Goal: Navigation & Orientation: Find specific page/section

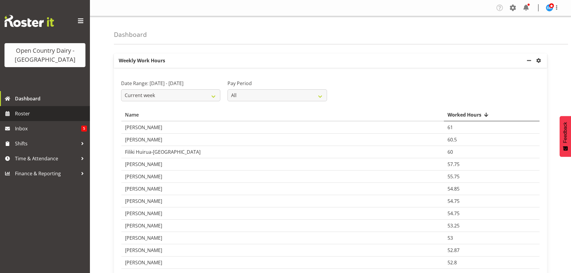
click at [28, 115] on span "Roster" at bounding box center [51, 113] width 72 height 9
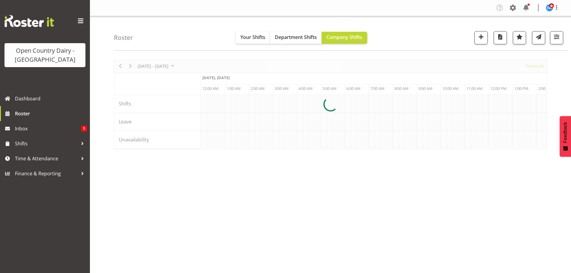
scroll to position [0, 2877]
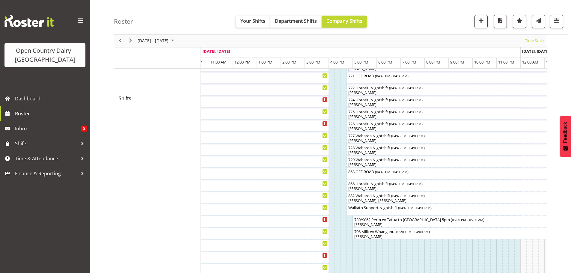
scroll to position [300, 0]
click at [41, 158] on span "Time & Attendance" at bounding box center [46, 158] width 63 height 9
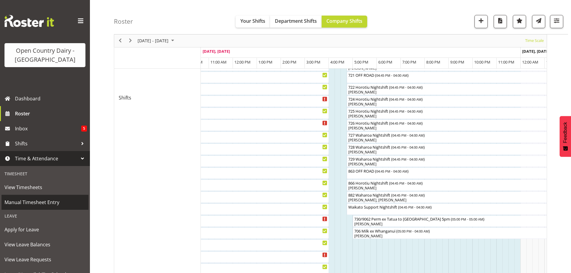
scroll to position [68, 0]
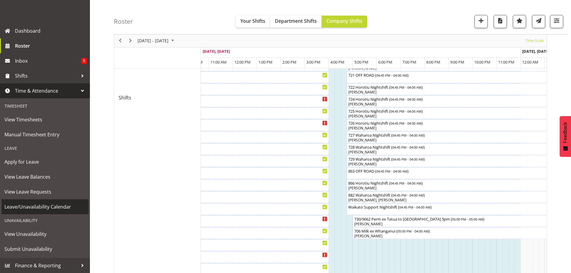
click at [55, 205] on span "Leave/Unavailability Calendar" at bounding box center [44, 206] width 81 height 9
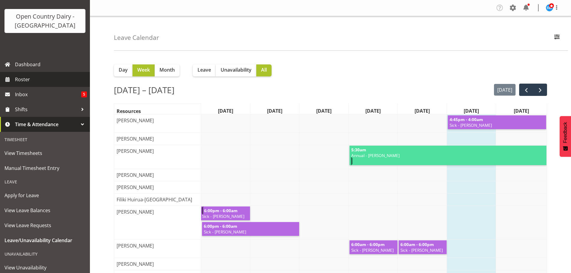
click at [24, 79] on span "Roster" at bounding box center [51, 79] width 72 height 9
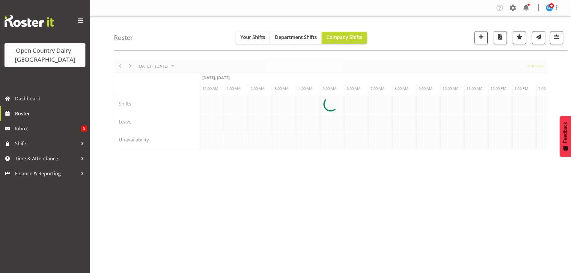
scroll to position [0, 2877]
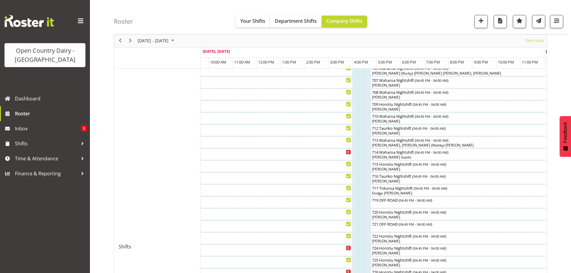
scroll to position [180, 0]
